Goal: Task Accomplishment & Management: Use online tool/utility

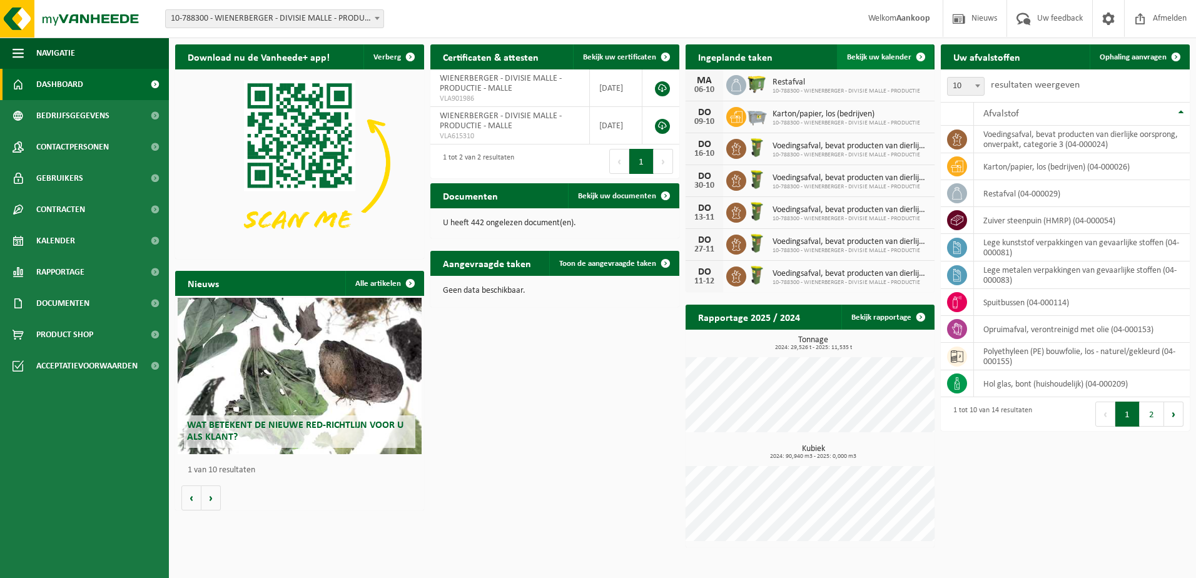
click at [878, 54] on span "Bekijk uw kalender" at bounding box center [879, 57] width 64 height 8
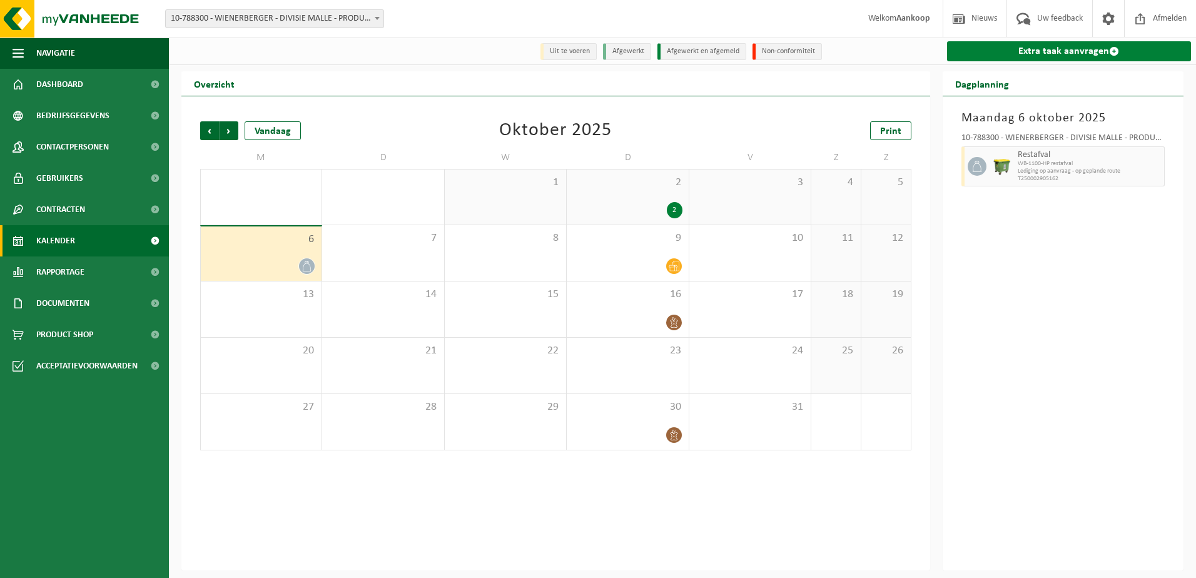
click at [1029, 48] on link "Extra taak aanvragen" at bounding box center [1069, 51] width 245 height 20
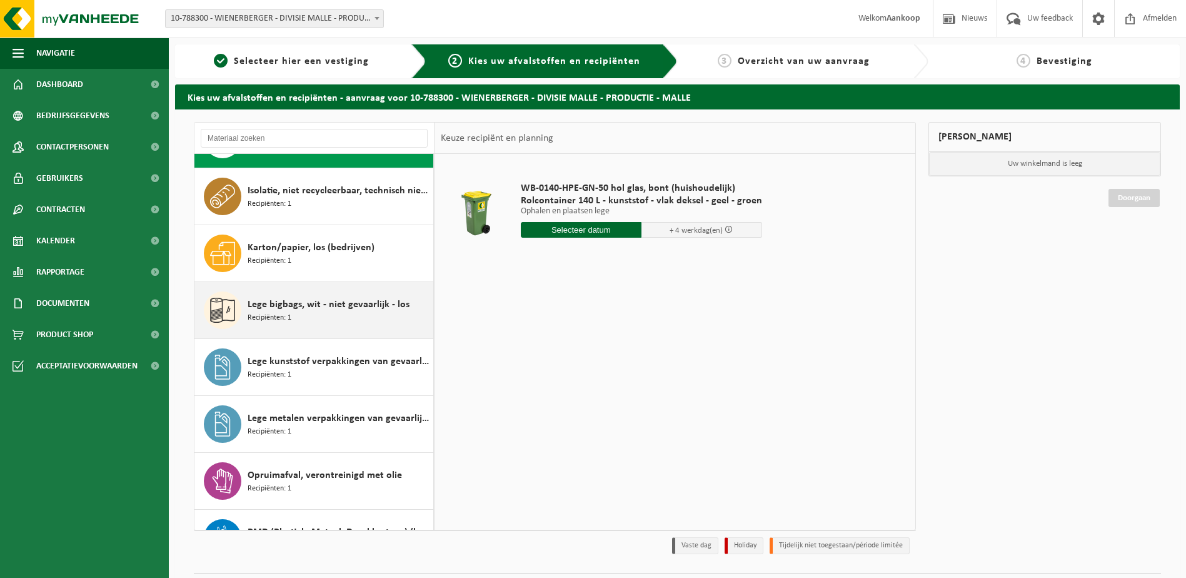
scroll to position [63, 0]
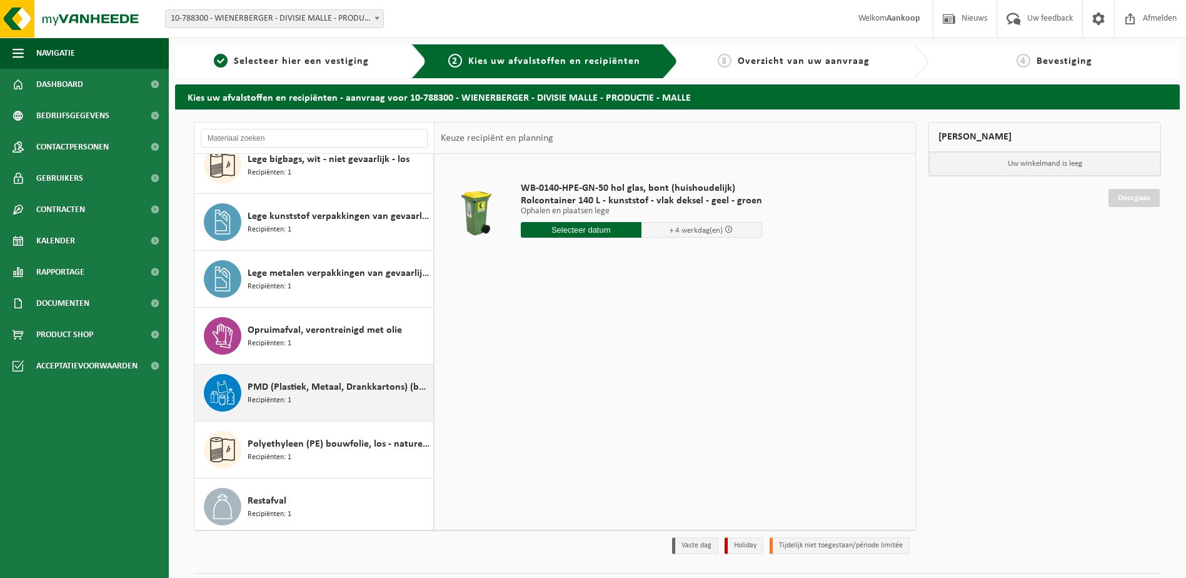
click at [289, 383] on span "PMD (Plastiek, Metaal, Drankkartons) (bedrijven)" at bounding box center [339, 387] width 183 height 15
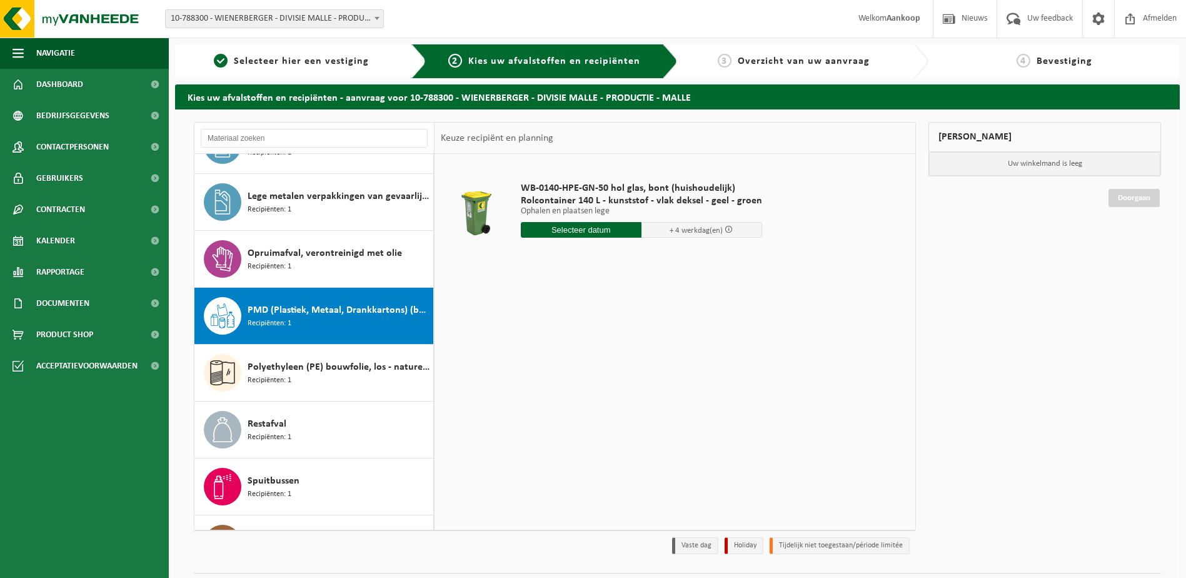
scroll to position [363, 0]
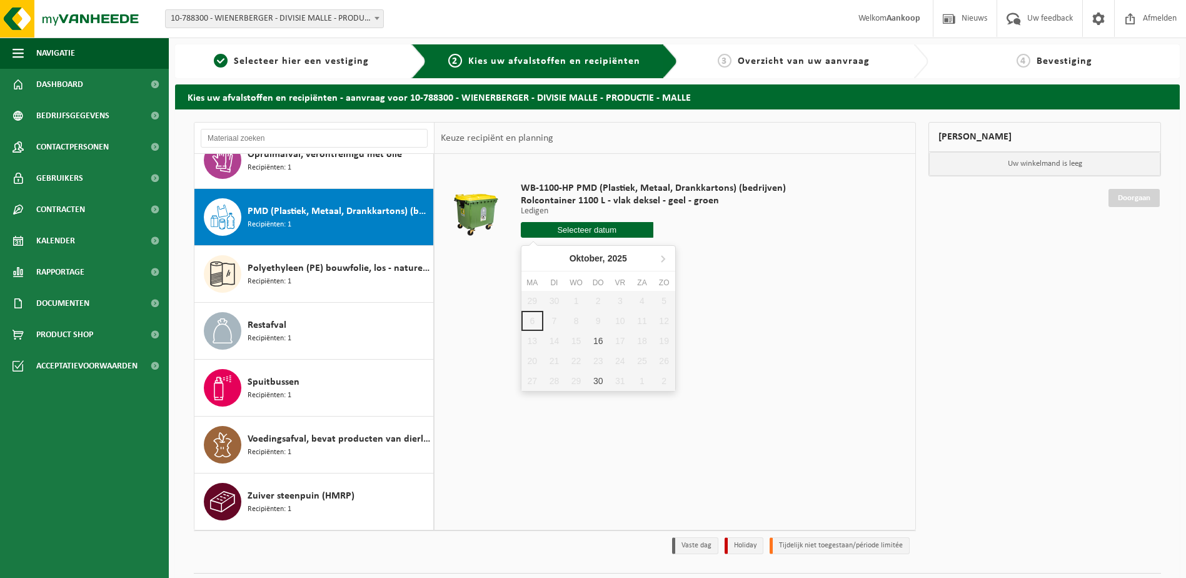
click at [604, 226] on input "text" at bounding box center [587, 230] width 133 height 16
click at [598, 341] on div "16" at bounding box center [598, 341] width 22 height 20
type input "Van 2025-10-16"
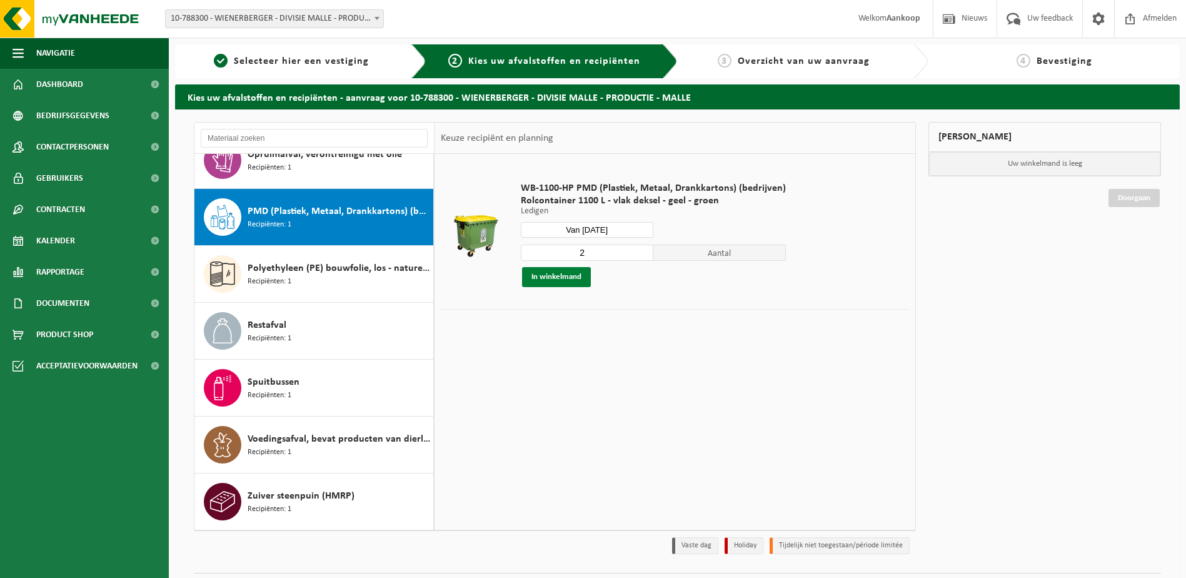
click at [547, 275] on button "In winkelmand" at bounding box center [556, 277] width 69 height 20
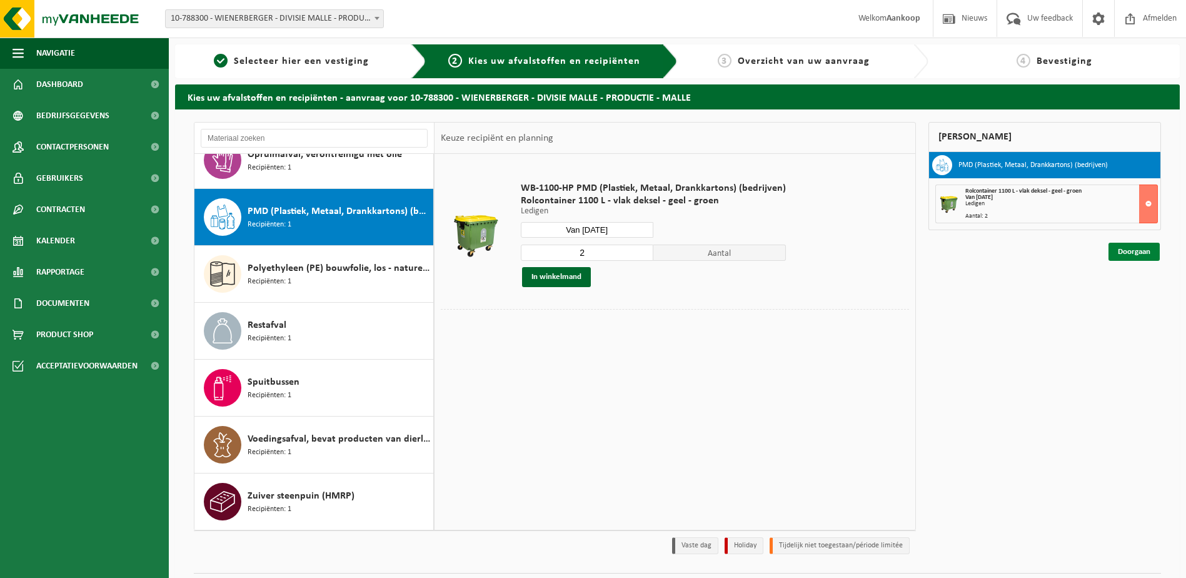
click at [1147, 248] on link "Doorgaan" at bounding box center [1134, 252] width 51 height 18
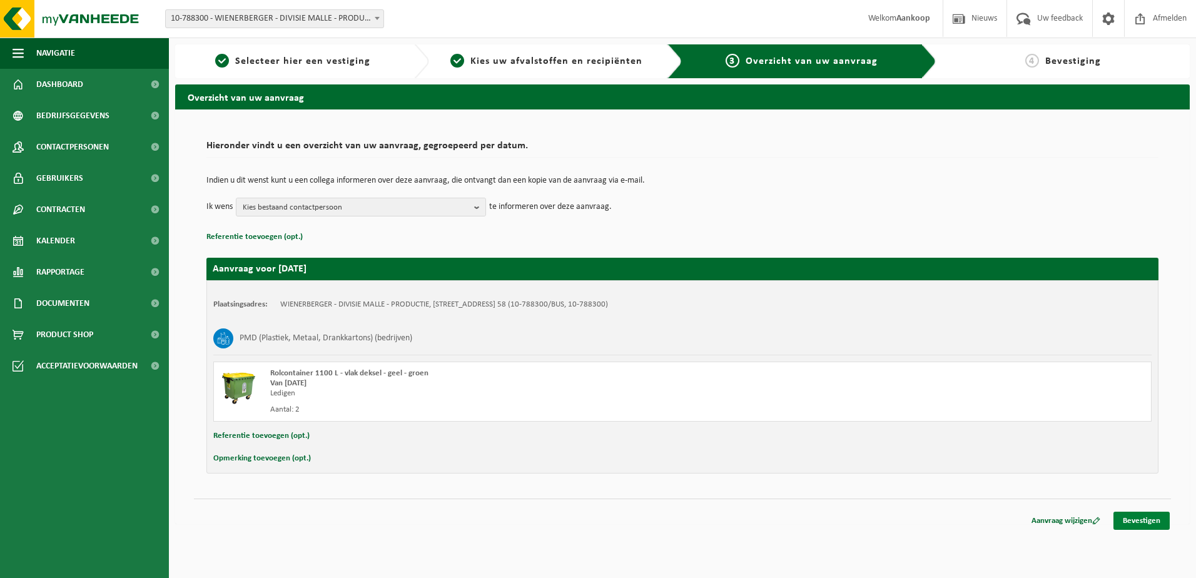
click at [1145, 520] on link "Bevestigen" at bounding box center [1141, 521] width 56 height 18
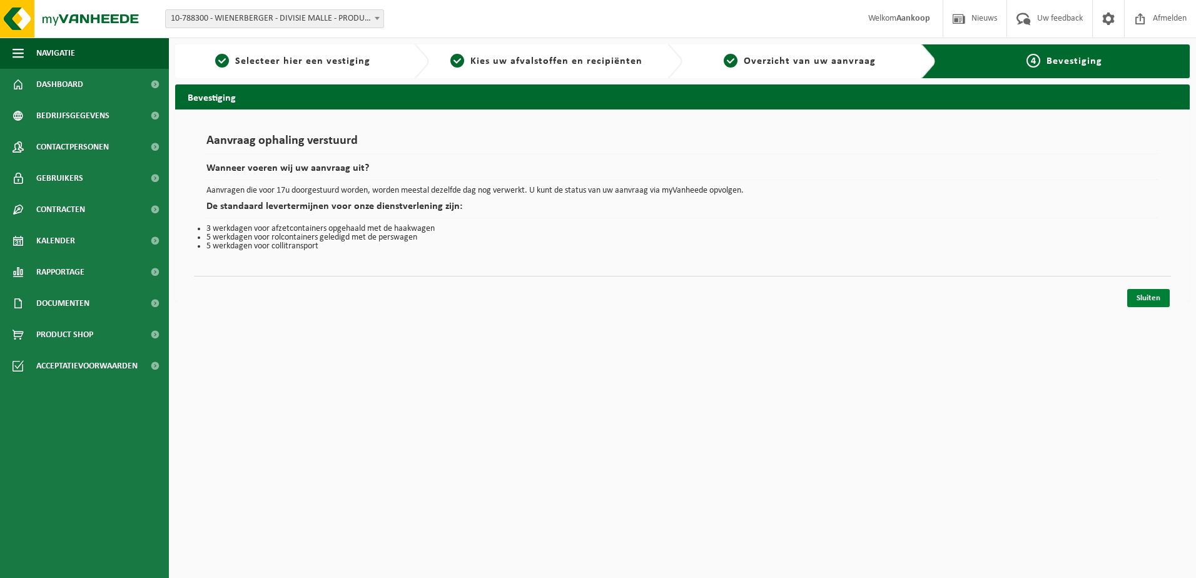
click at [1148, 291] on link "Sluiten" at bounding box center [1148, 298] width 43 height 18
